Goal: Information Seeking & Learning: Learn about a topic

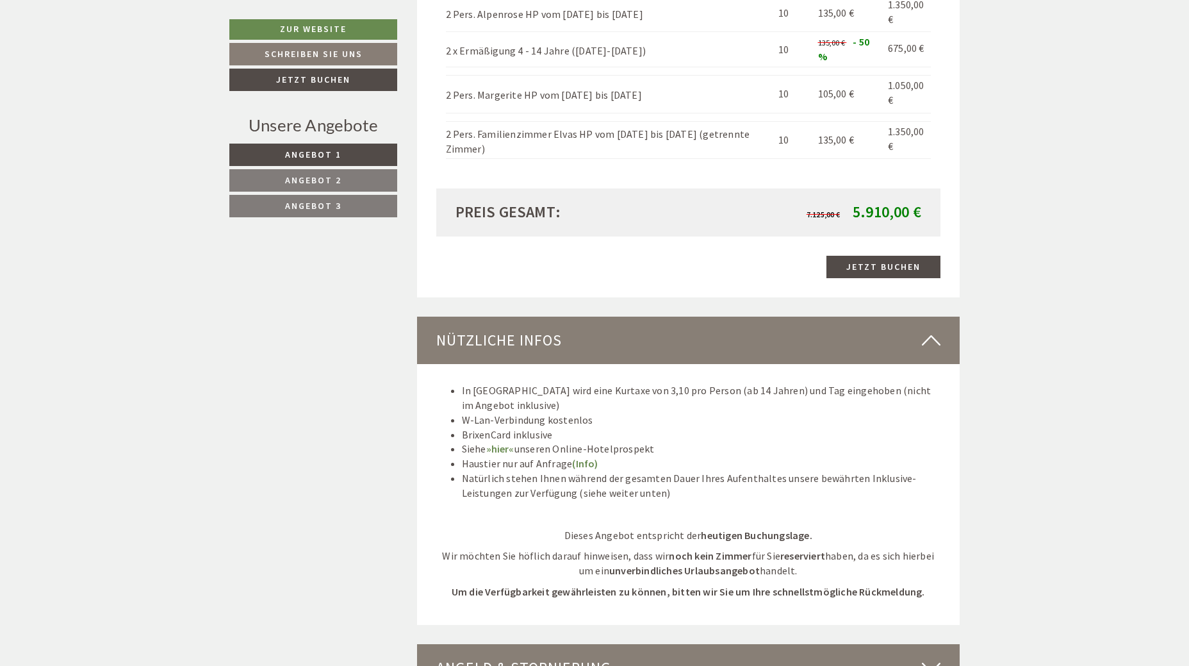
scroll to position [6601, 0]
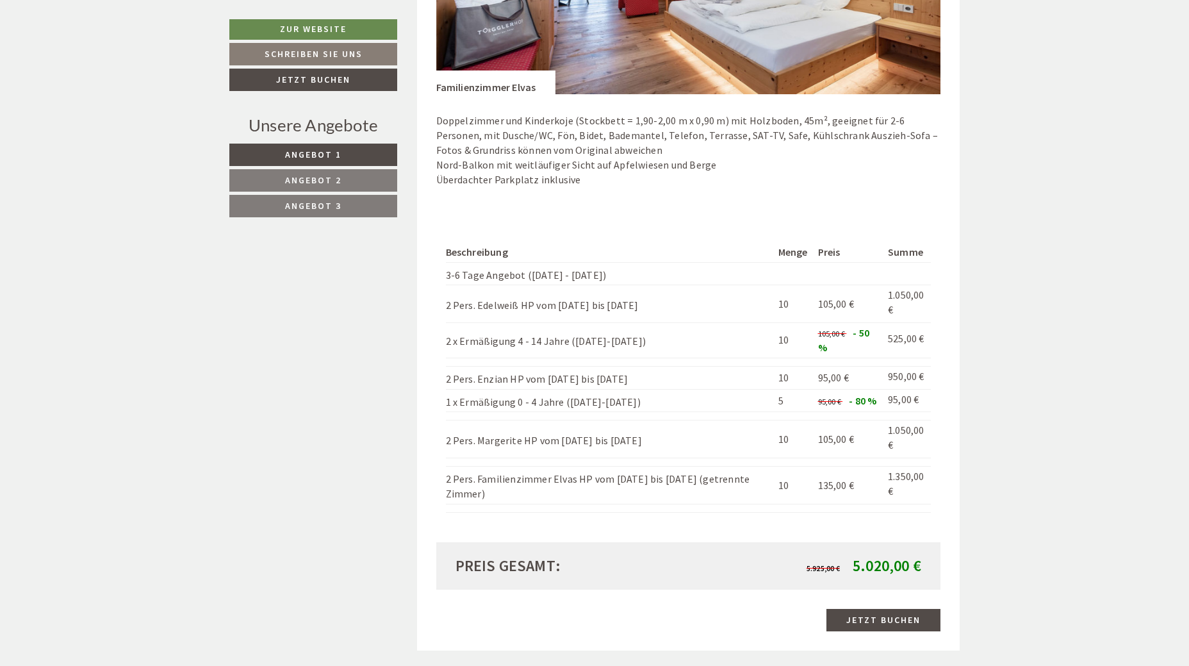
scroll to position [2628, 0]
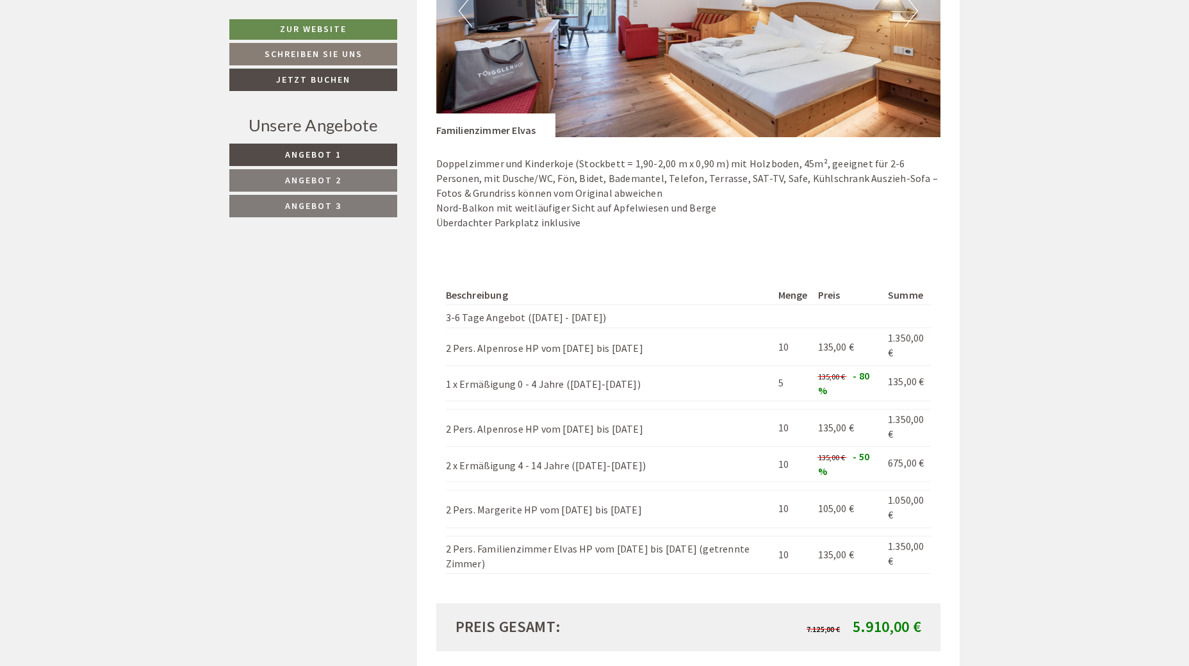
scroll to position [6414, 0]
